Goal: Task Accomplishment & Management: Manage account settings

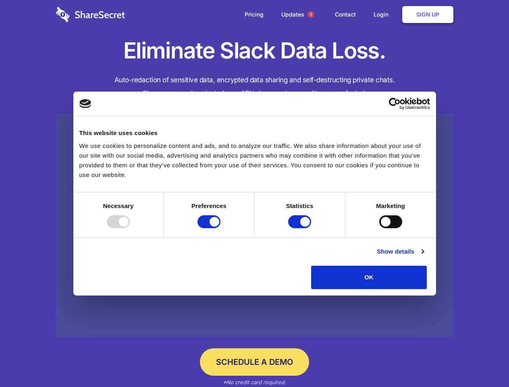
click at [130, 228] on div at bounding box center [118, 221] width 23 height 13
click at [221, 228] on input "Preferences" at bounding box center [209, 221] width 23 height 13
checkbox input "false"
click at [301, 228] on input "Statistics" at bounding box center [299, 221] width 23 height 13
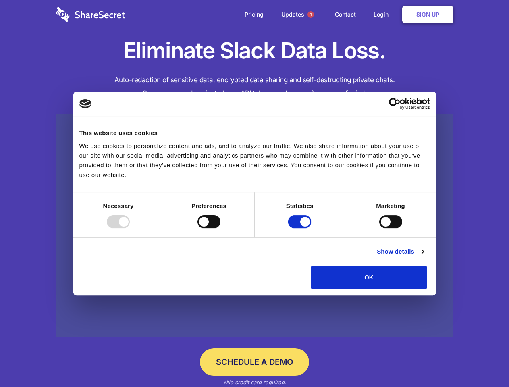
checkbox input "false"
click at [380, 228] on input "Marketing" at bounding box center [391, 221] width 23 height 13
checkbox input "true"
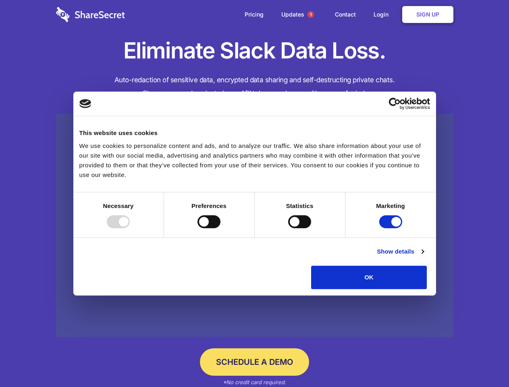
click at [424, 257] on link "Show details" at bounding box center [400, 252] width 47 height 10
